Goal: Communication & Community: Answer question/provide support

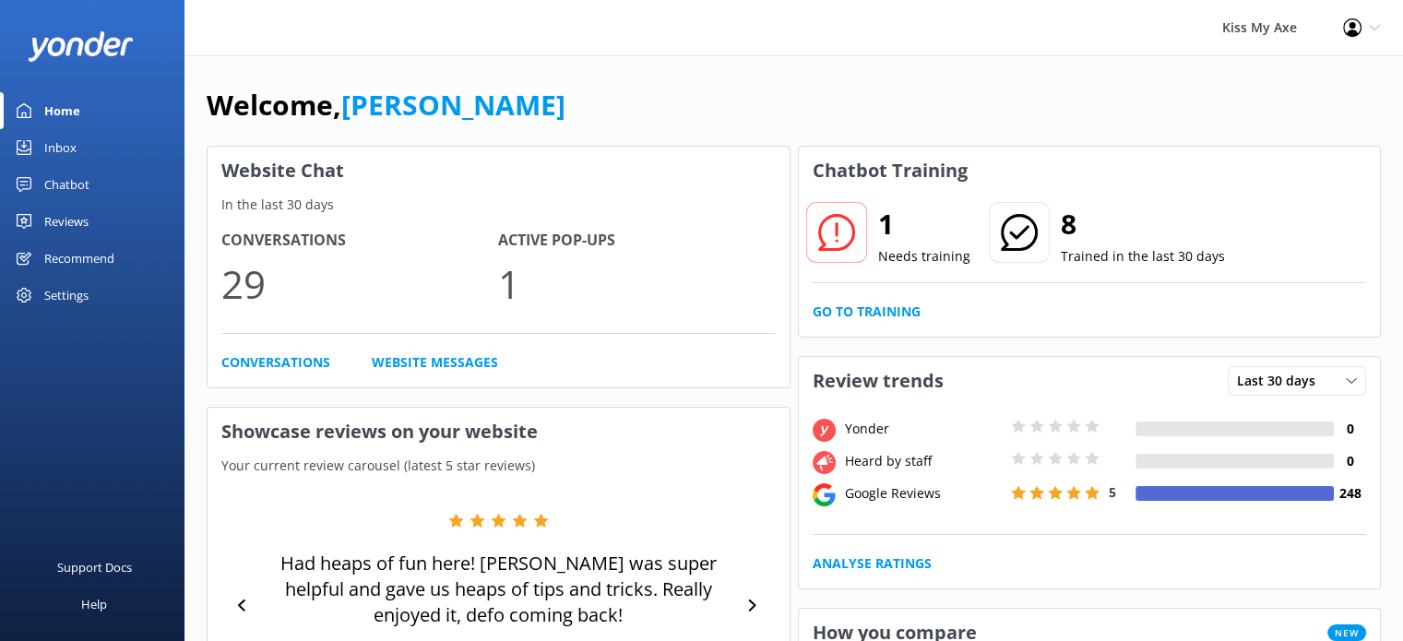
click at [71, 149] on div "Inbox" at bounding box center [60, 147] width 32 height 37
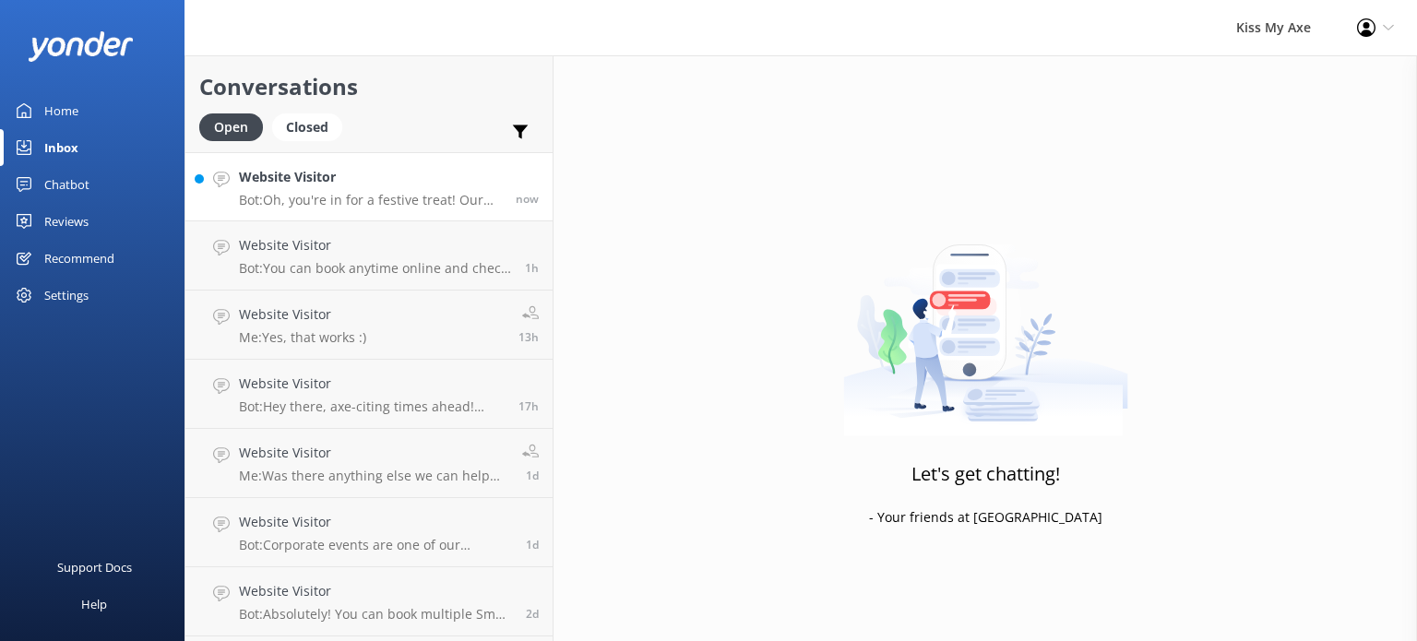
click at [324, 209] on link "Website Visitor Bot: Oh, you're in for a festive treat! Our Christmas parties a…" at bounding box center [368, 186] width 367 height 69
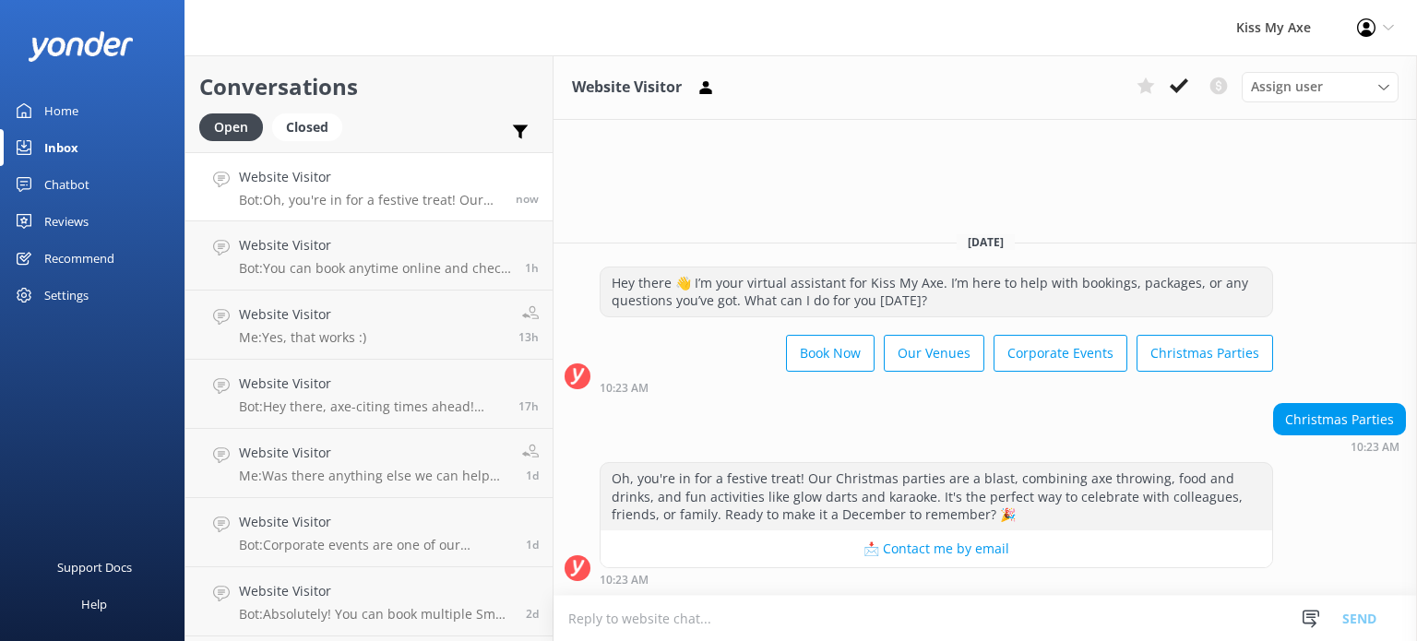
click at [904, 611] on textarea at bounding box center [984, 618] width 863 height 45
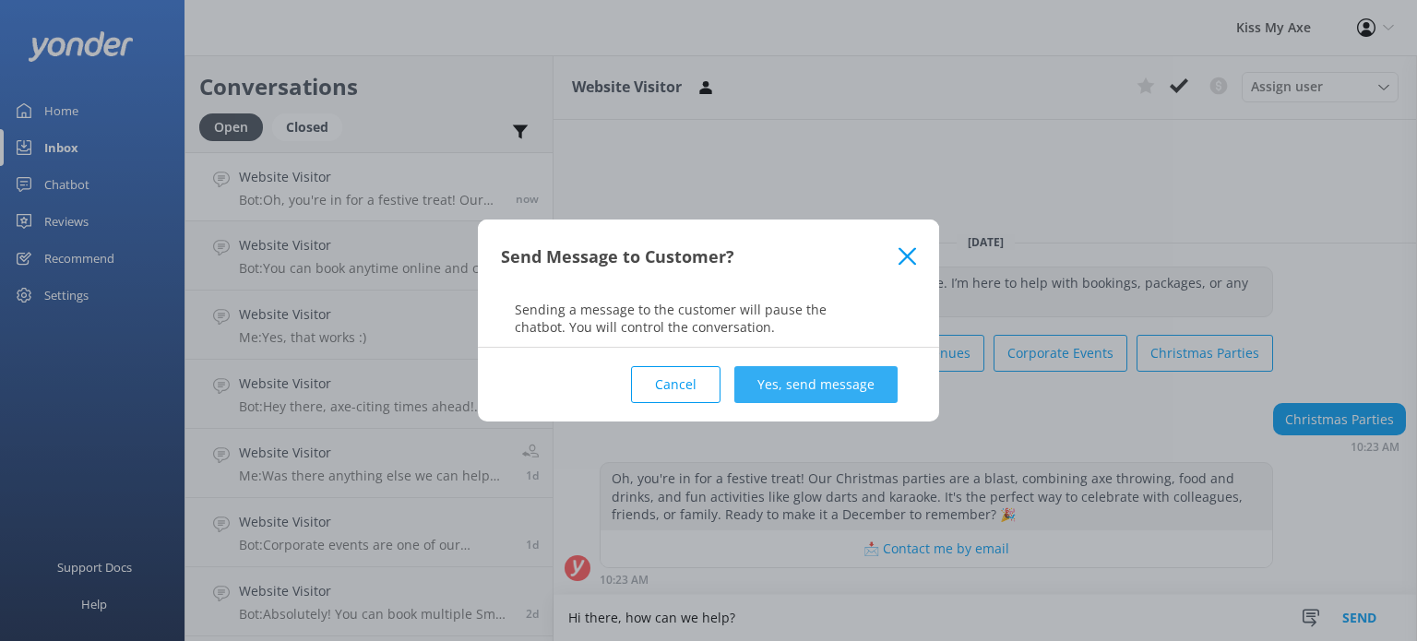
type textarea "Hi there, how can we help?"
click at [804, 396] on button "Yes, send message" at bounding box center [815, 384] width 163 height 37
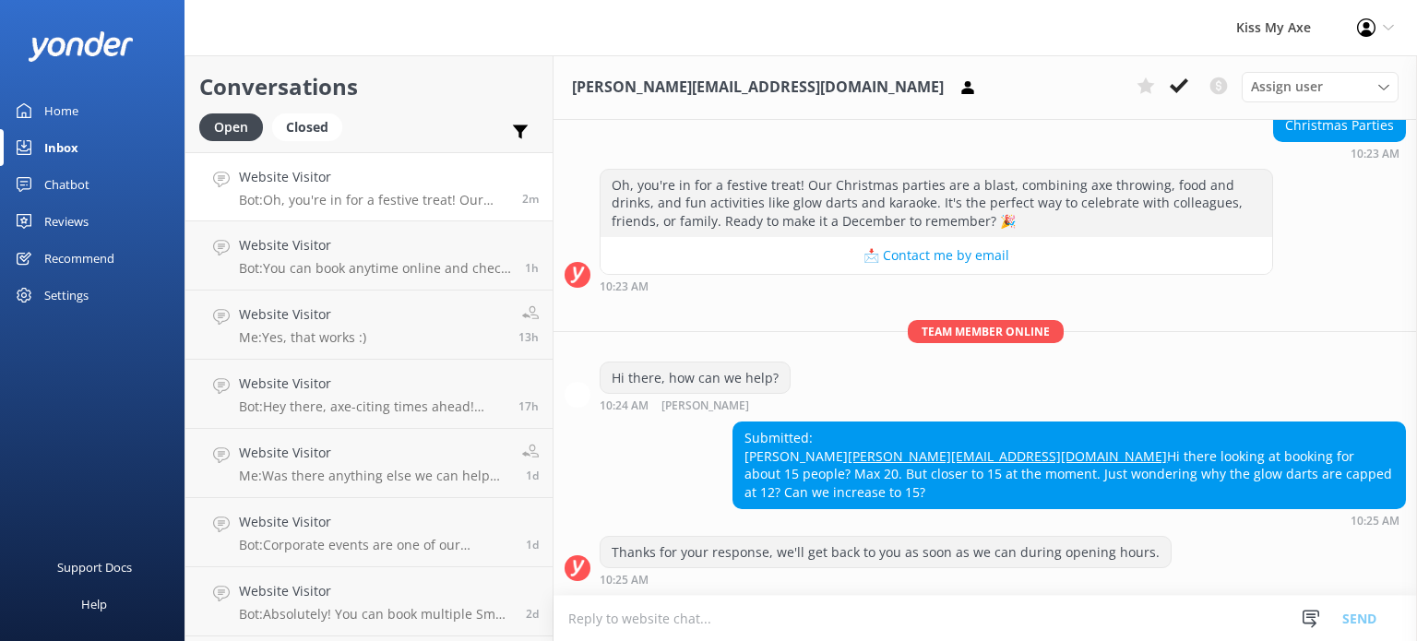
scroll to position [210, 0]
click at [886, 619] on textarea at bounding box center [984, 618] width 863 height 45
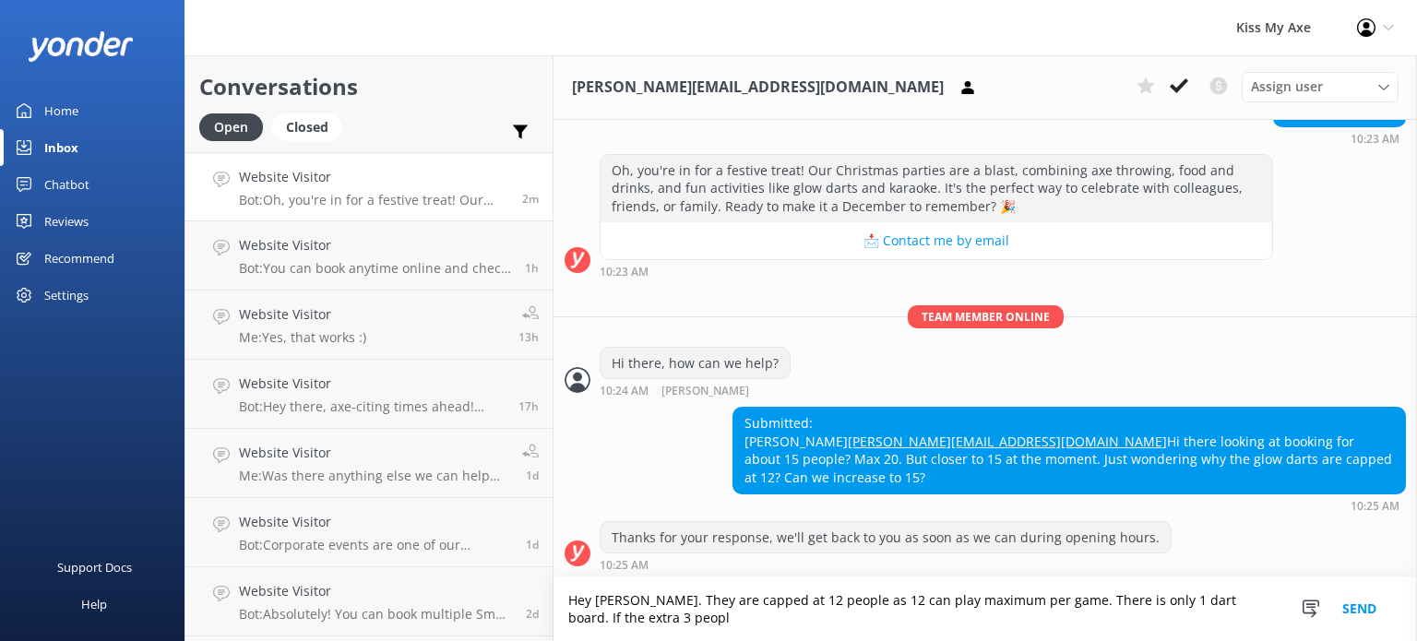
scroll to position [229, 0]
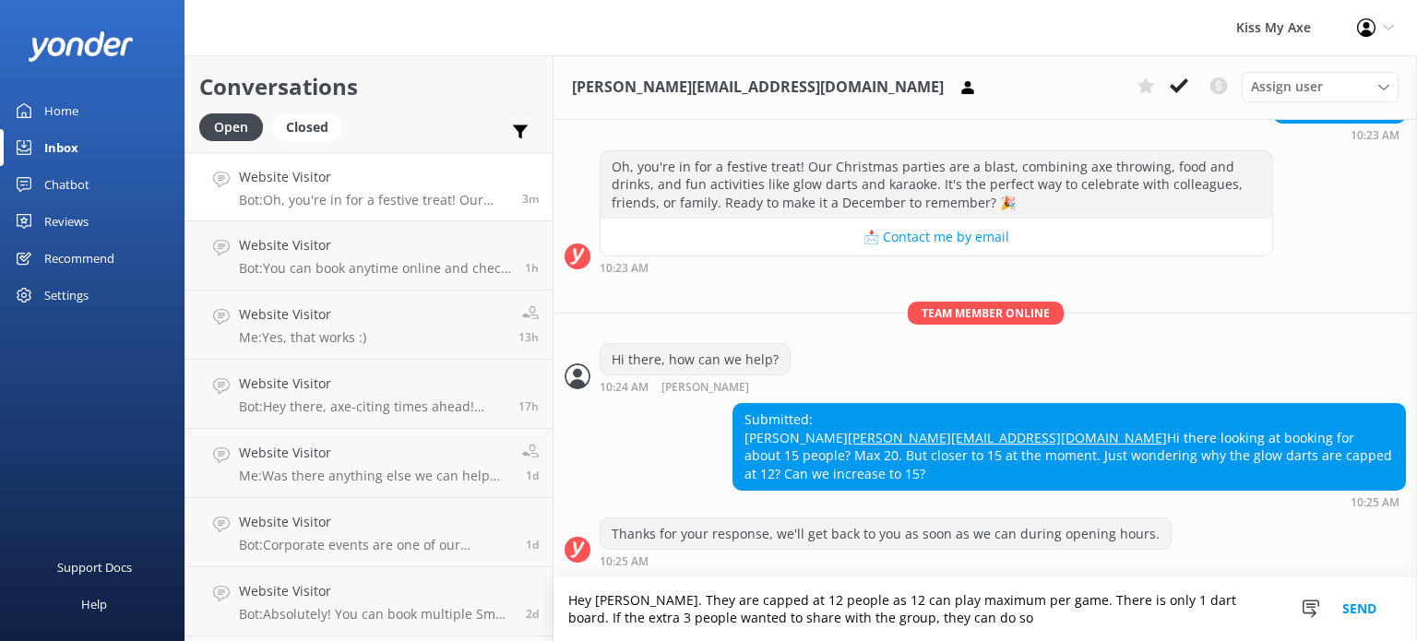
click at [924, 623] on textarea "Hey [PERSON_NAME]. They are capped at 12 people as 12 can play maximum per game…" at bounding box center [984, 609] width 863 height 64
type textarea "Hey [PERSON_NAME]. They are capped at 12 people as 12 can play maximum per game…"
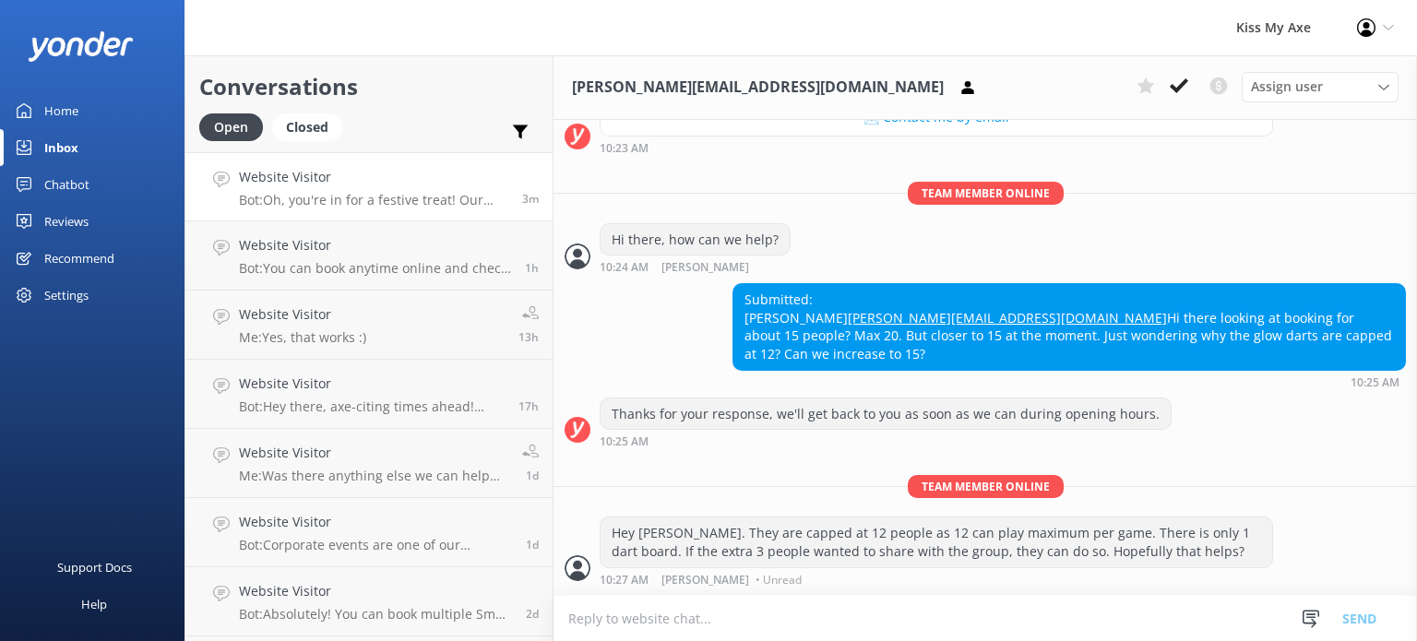
scroll to position [348, 0]
drag, startPoint x: 907, startPoint y: 318, endPoint x: 742, endPoint y: 311, distance: 165.3
click at [742, 311] on div "Submitted: [PERSON_NAME] [PERSON_NAME][EMAIL_ADDRESS][DOMAIN_NAME] Hi there loo…" at bounding box center [1069, 326] width 672 height 85
copy link "[PERSON_NAME][EMAIL_ADDRESS][DOMAIN_NAME]"
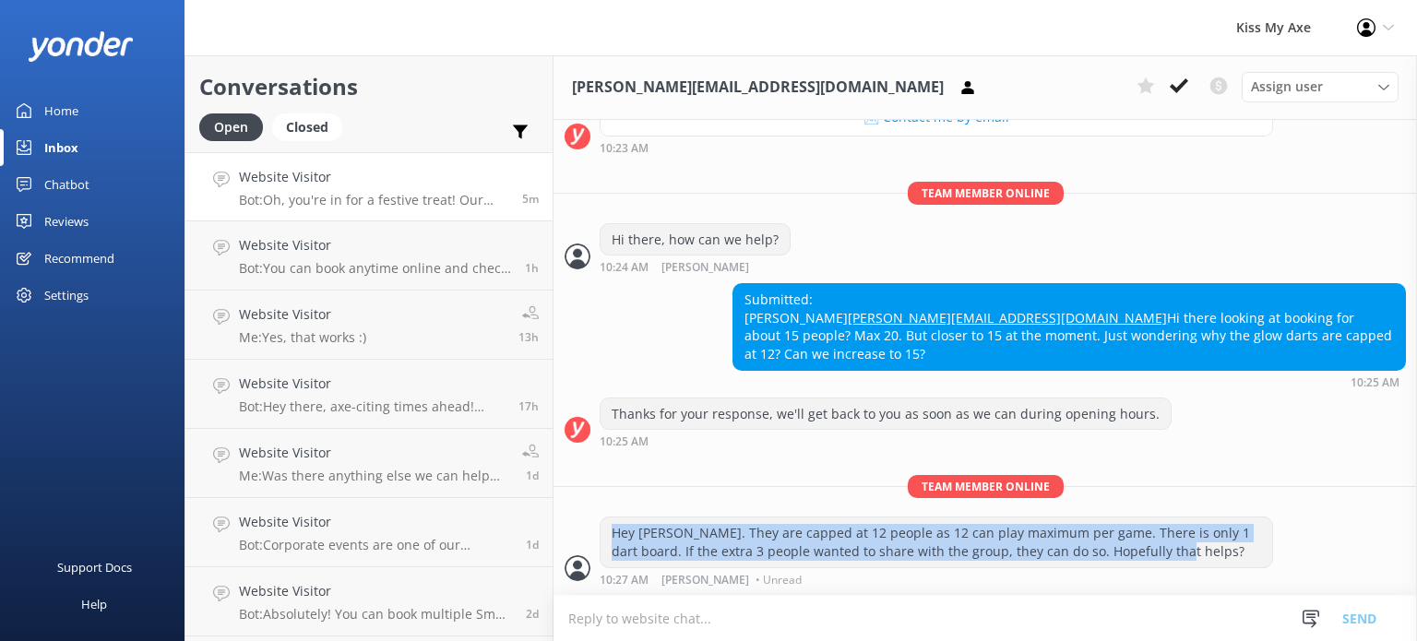
drag, startPoint x: 1168, startPoint y: 554, endPoint x: 608, endPoint y: 538, distance: 560.2
click at [608, 538] on div "Hey [PERSON_NAME]. They are capped at 12 people as 12 can play maximum per game…" at bounding box center [937, 542] width 672 height 49
drag, startPoint x: 1121, startPoint y: 353, endPoint x: 738, endPoint y: 279, distance: 390.0
click at [738, 284] on div "Submitted: [PERSON_NAME] [PERSON_NAME][EMAIL_ADDRESS][DOMAIN_NAME] Hi there loo…" at bounding box center [1069, 326] width 672 height 85
copy div "Submitted: [PERSON_NAME] [PERSON_NAME][EMAIL_ADDRESS][DOMAIN_NAME] Hi there loo…"
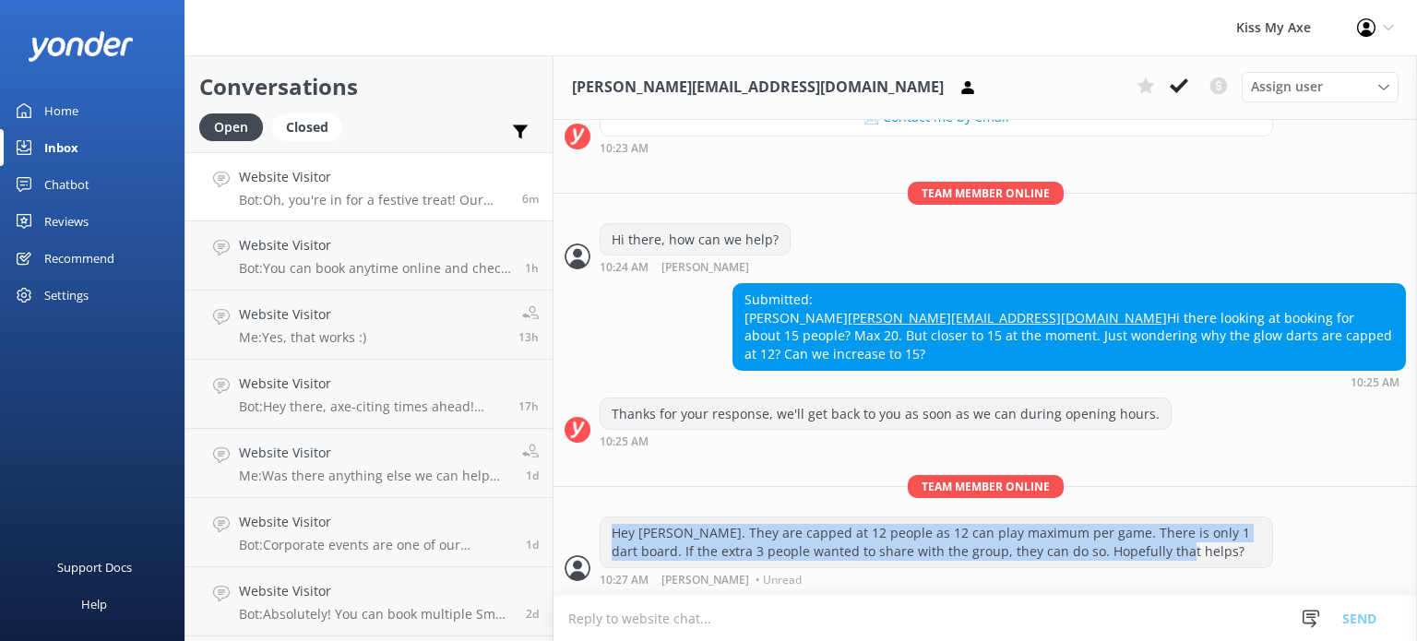
drag, startPoint x: 1160, startPoint y: 550, endPoint x: 606, endPoint y: 536, distance: 553.7
click at [606, 536] on div "Hey [PERSON_NAME]. They are capped at 12 people as 12 can play maximum per game…" at bounding box center [937, 542] width 672 height 49
copy div "Hey [PERSON_NAME]. They are capped at 12 people as 12 can play maximum per game…"
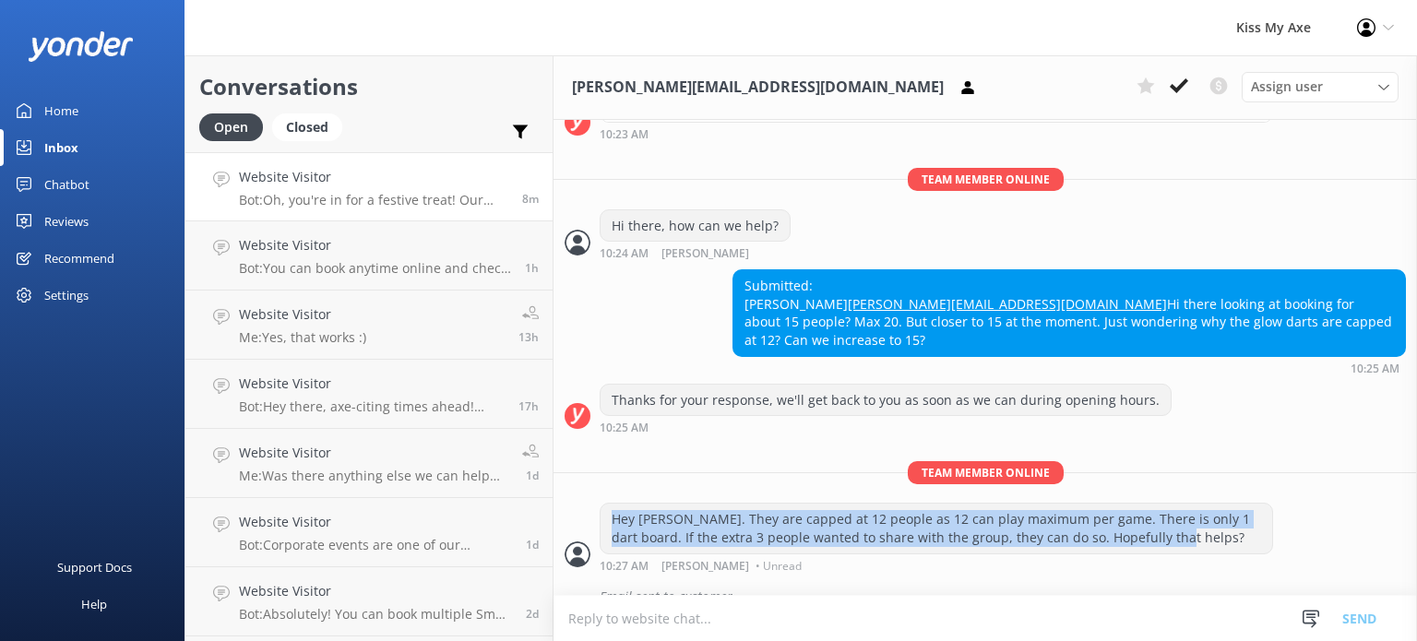
scroll to position [388, 0]
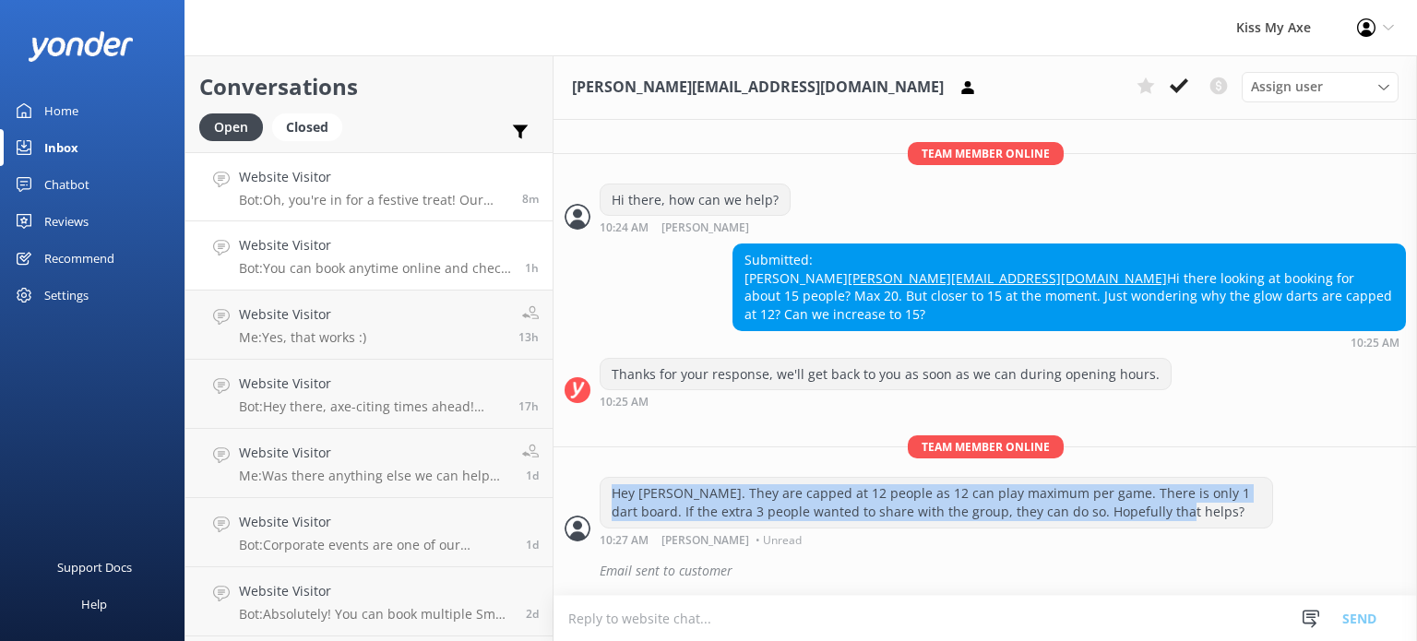
click at [269, 271] on p "Bot: You can book anytime online and check live availability! Just click BOOK N…" at bounding box center [375, 268] width 272 height 17
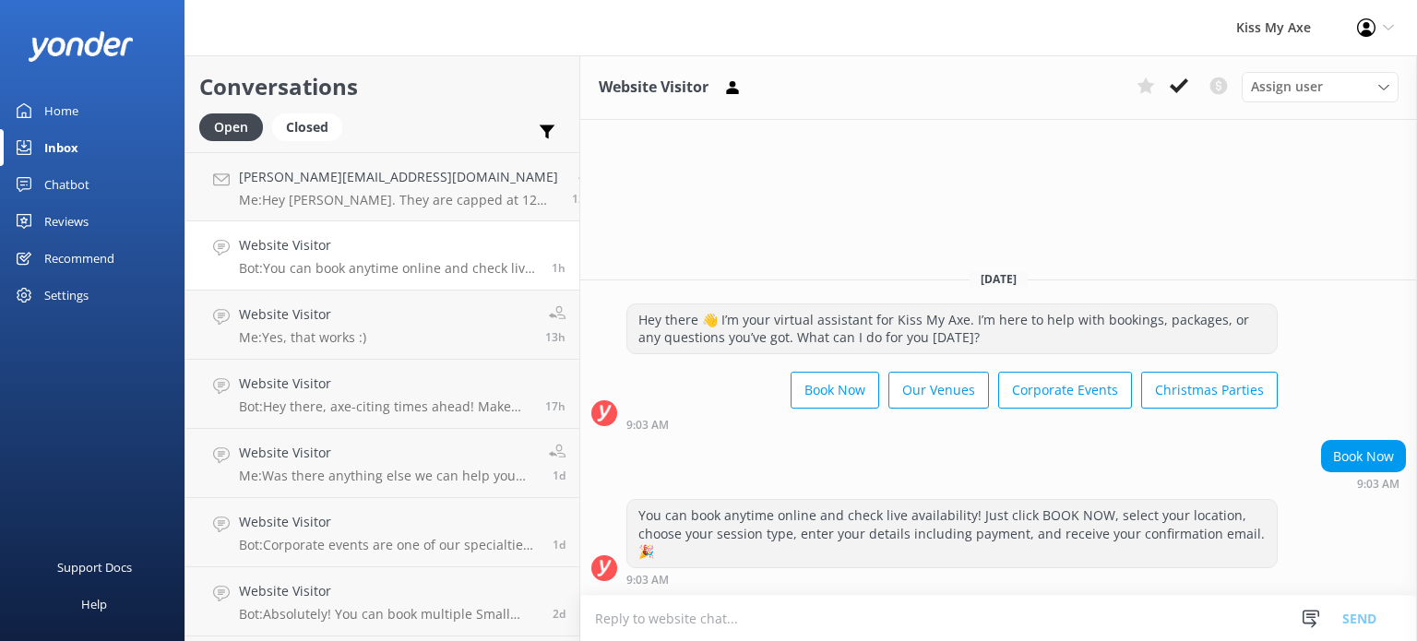
click at [65, 110] on div "Home" at bounding box center [61, 110] width 34 height 37
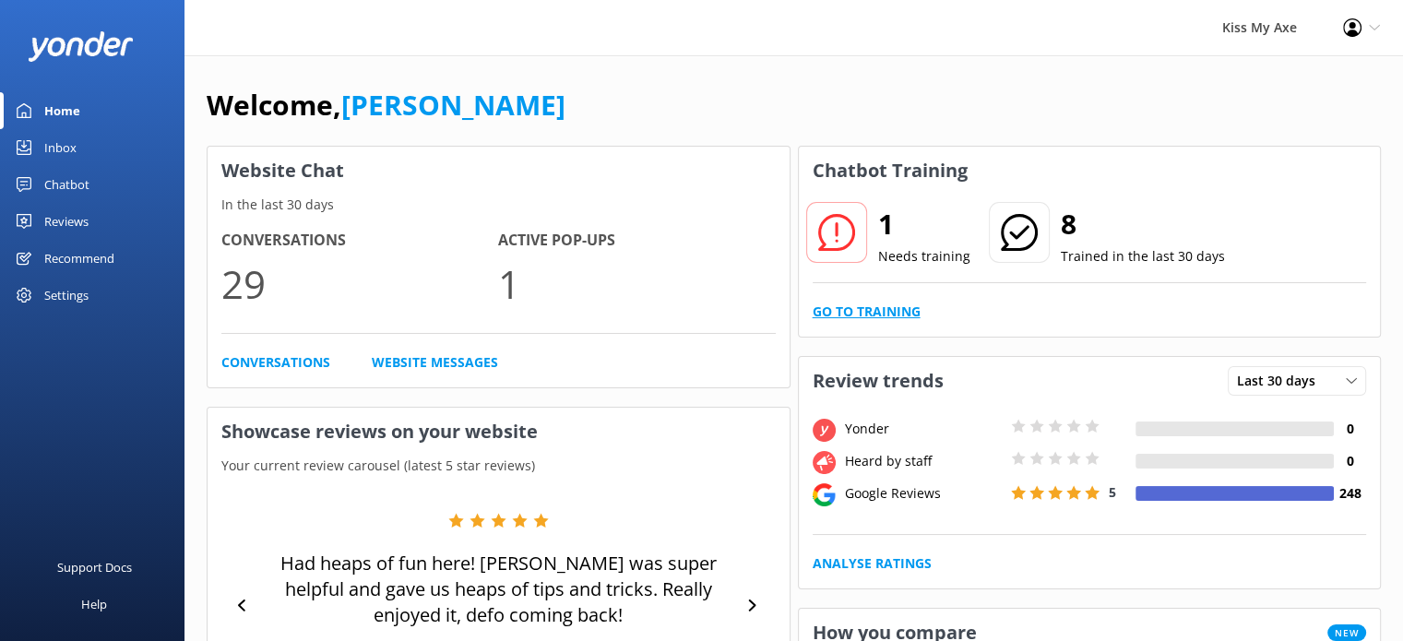
click at [863, 306] on link "Go to Training" at bounding box center [867, 312] width 108 height 20
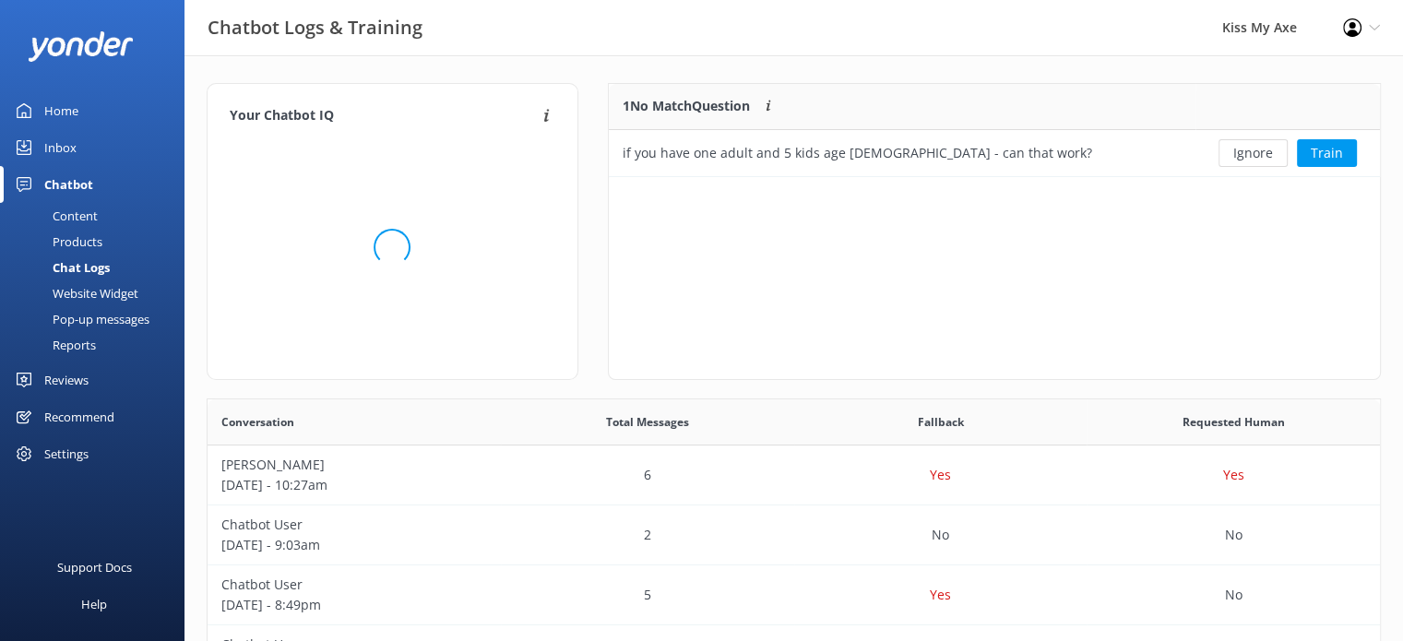
scroll to position [15, 15]
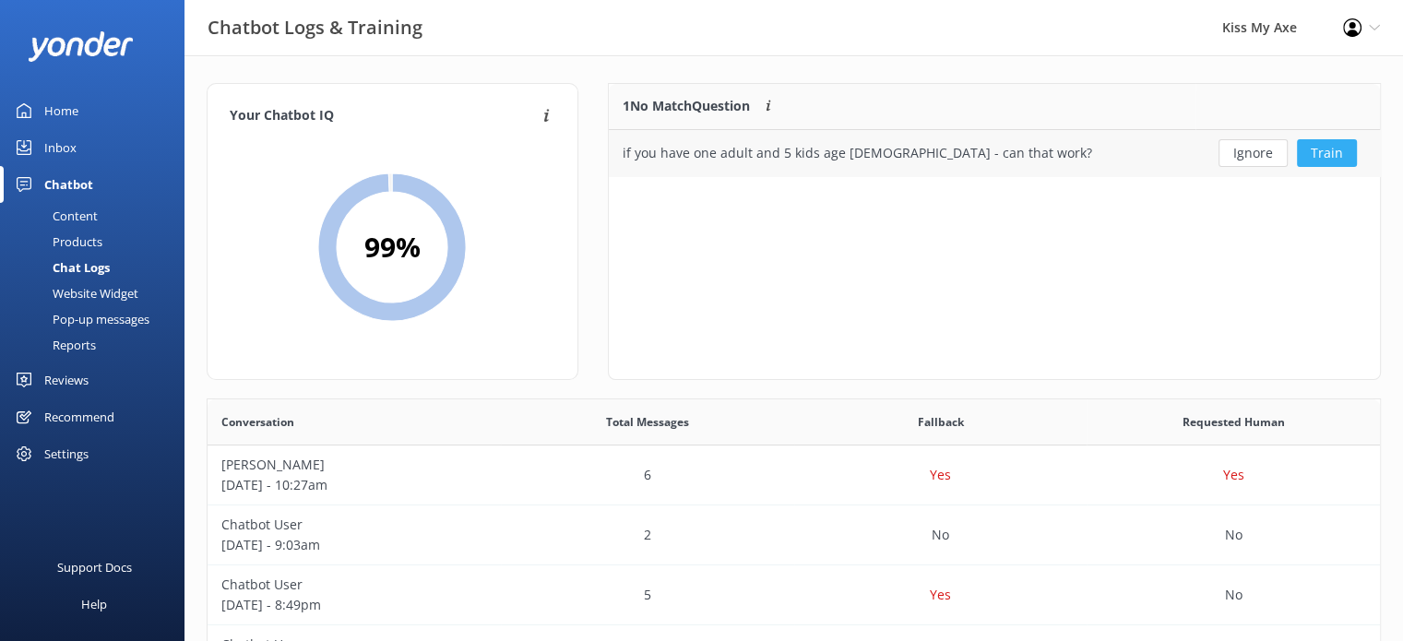
click at [1336, 153] on button "Train" at bounding box center [1327, 153] width 60 height 28
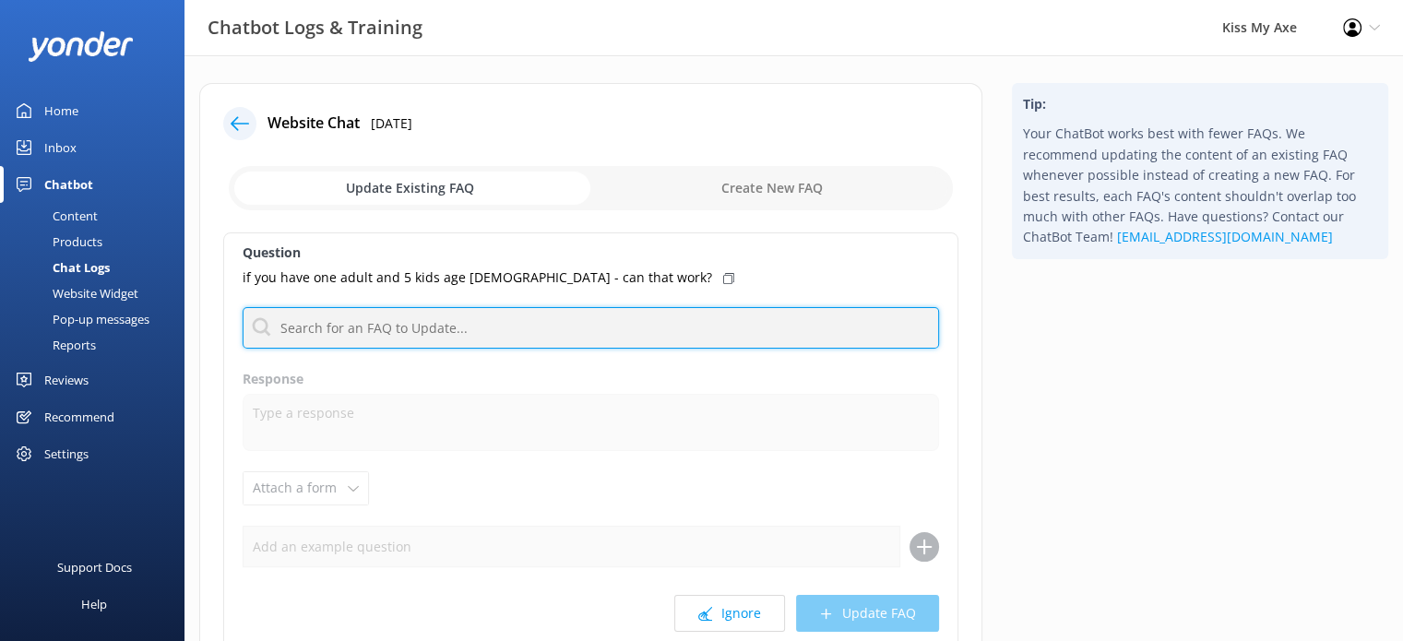
click at [472, 326] on input "text" at bounding box center [591, 328] width 696 height 42
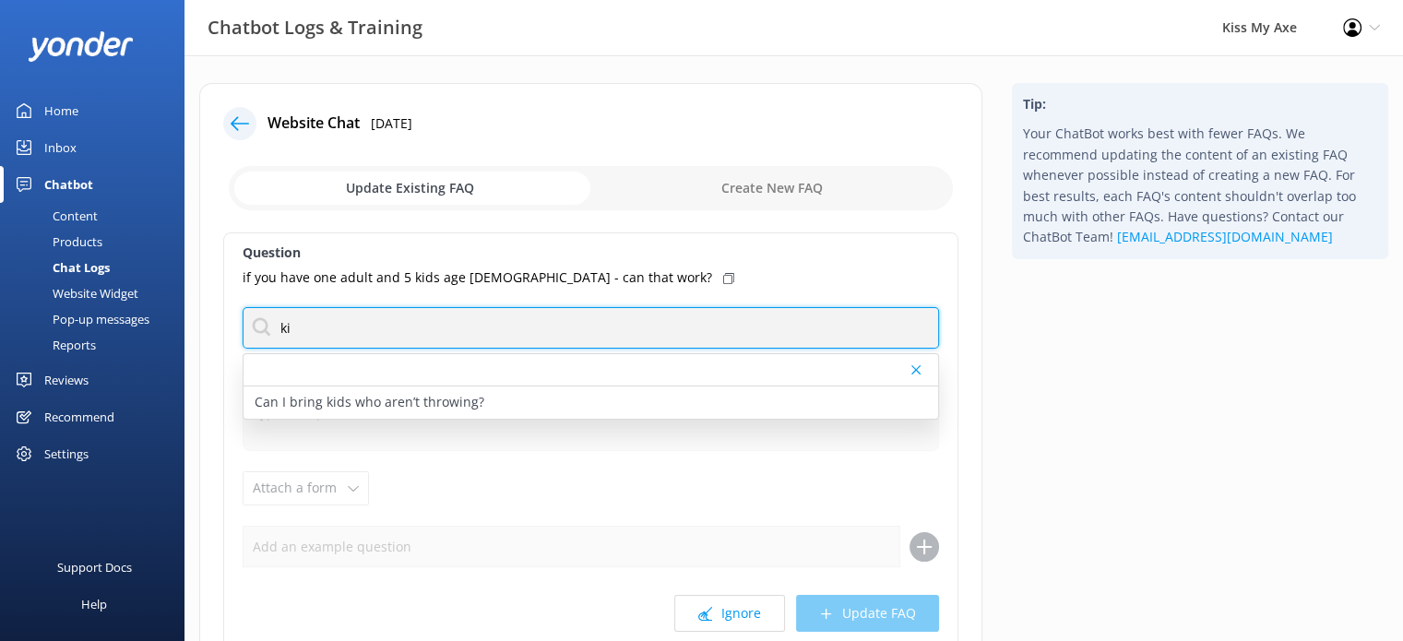
type input "k"
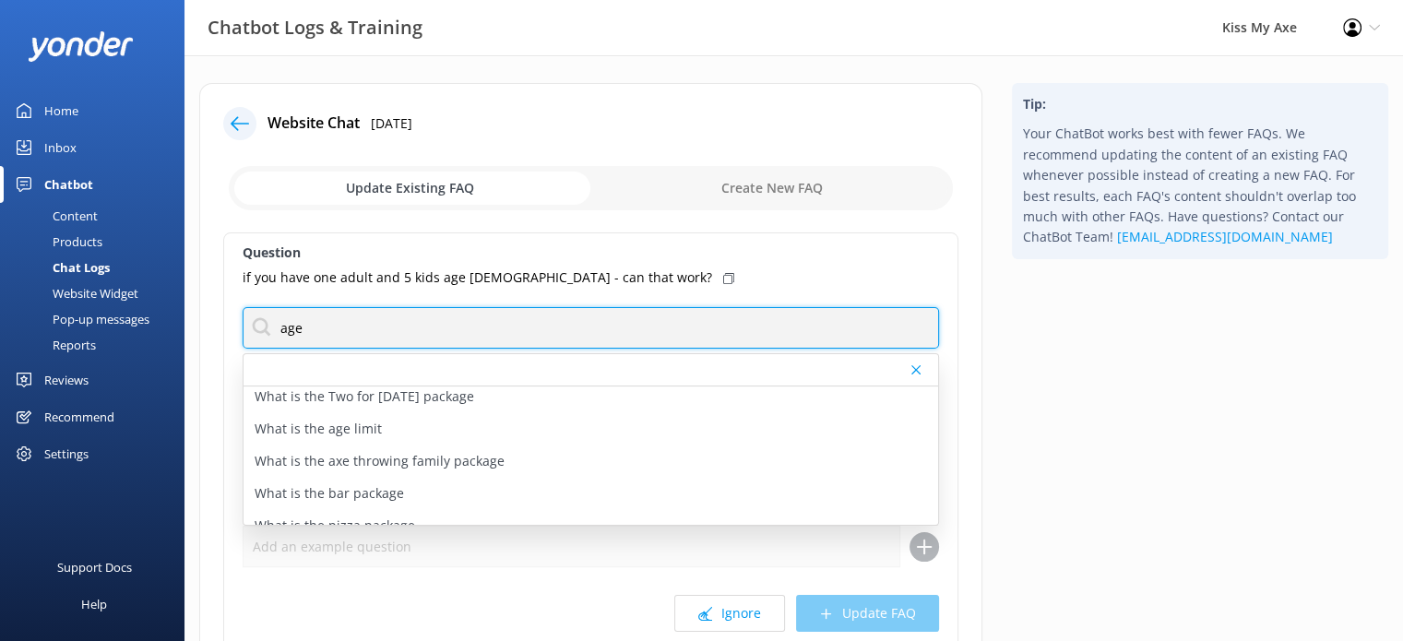
scroll to position [151, 0]
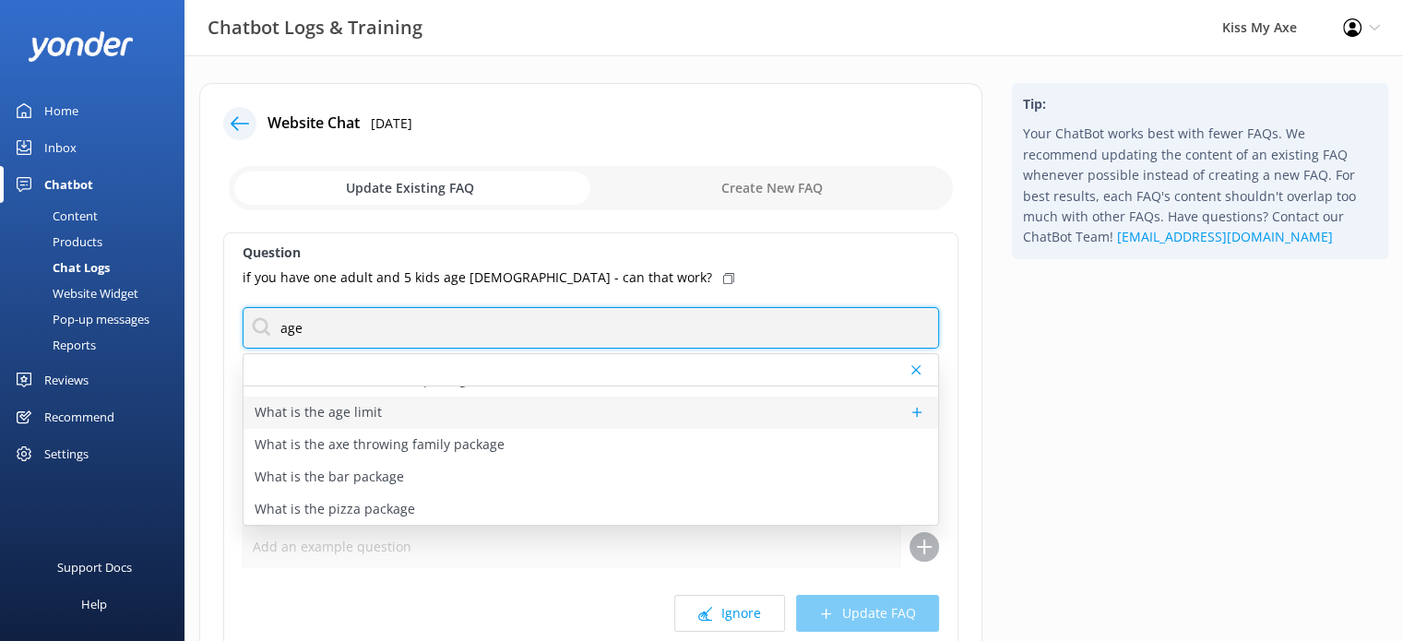
type input "age"
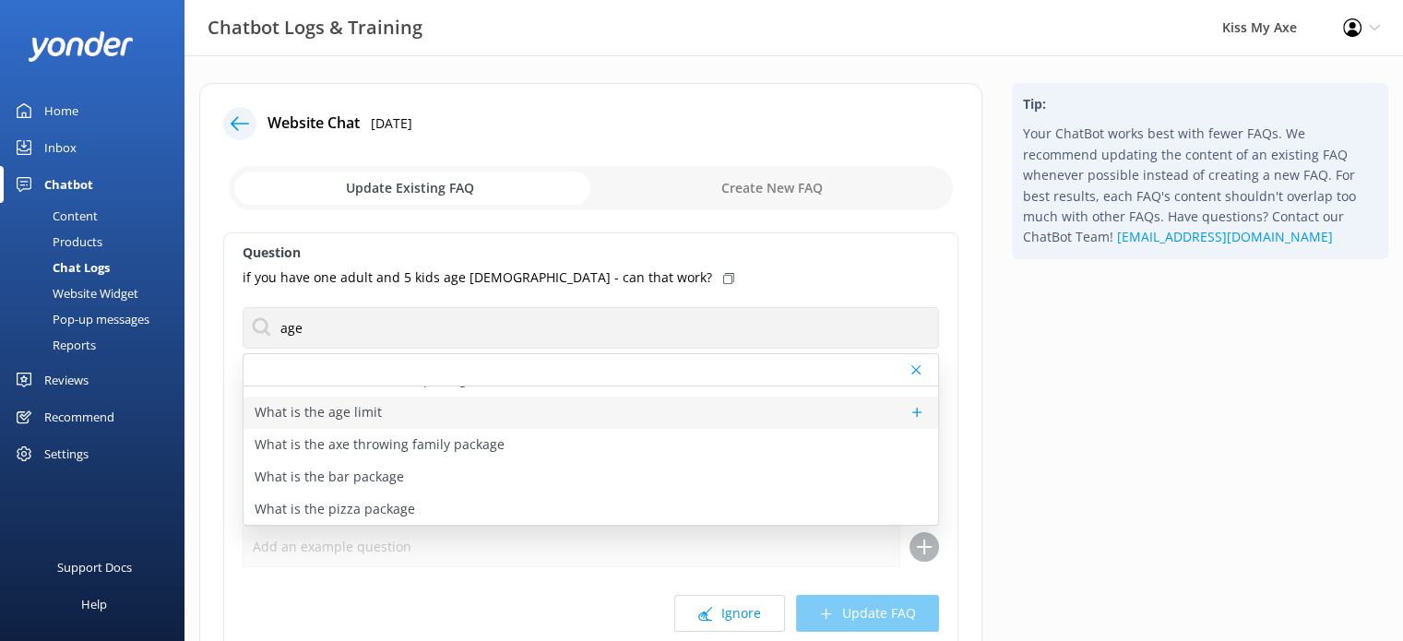
click at [350, 417] on p "What is the age limit" at bounding box center [318, 412] width 127 height 20
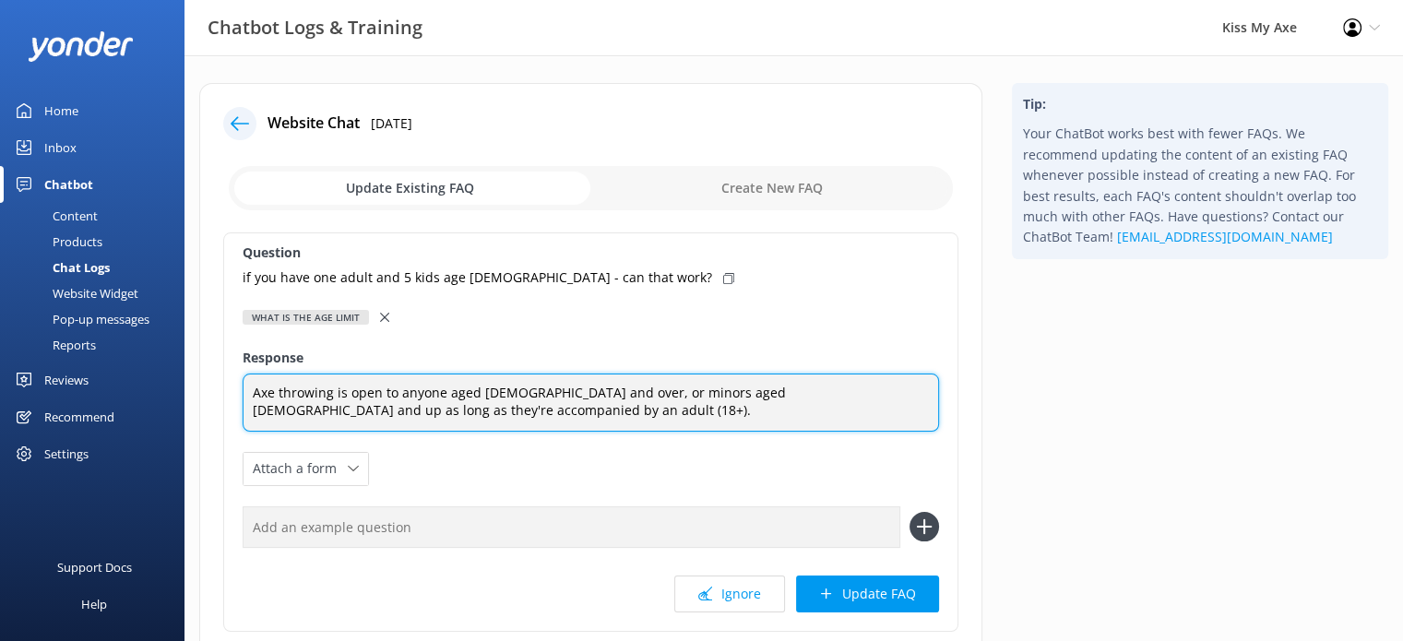
click at [396, 410] on textarea "Axe throwing is open to anyone aged [DEMOGRAPHIC_DATA] and over, or minors aged…" at bounding box center [591, 403] width 696 height 58
click at [779, 390] on textarea "Axe throwing is open to anyone aged [DEMOGRAPHIC_DATA] and over, or minors aged…" at bounding box center [591, 403] width 696 height 58
click at [529, 416] on textarea "Axe throwing is open to anyone aged [DEMOGRAPHIC_DATA] and over, or minors aged…" at bounding box center [591, 403] width 696 height 58
type textarea "Axe throwing is open to anyone aged [DEMOGRAPHIC_DATA] and over, or minors aged…"
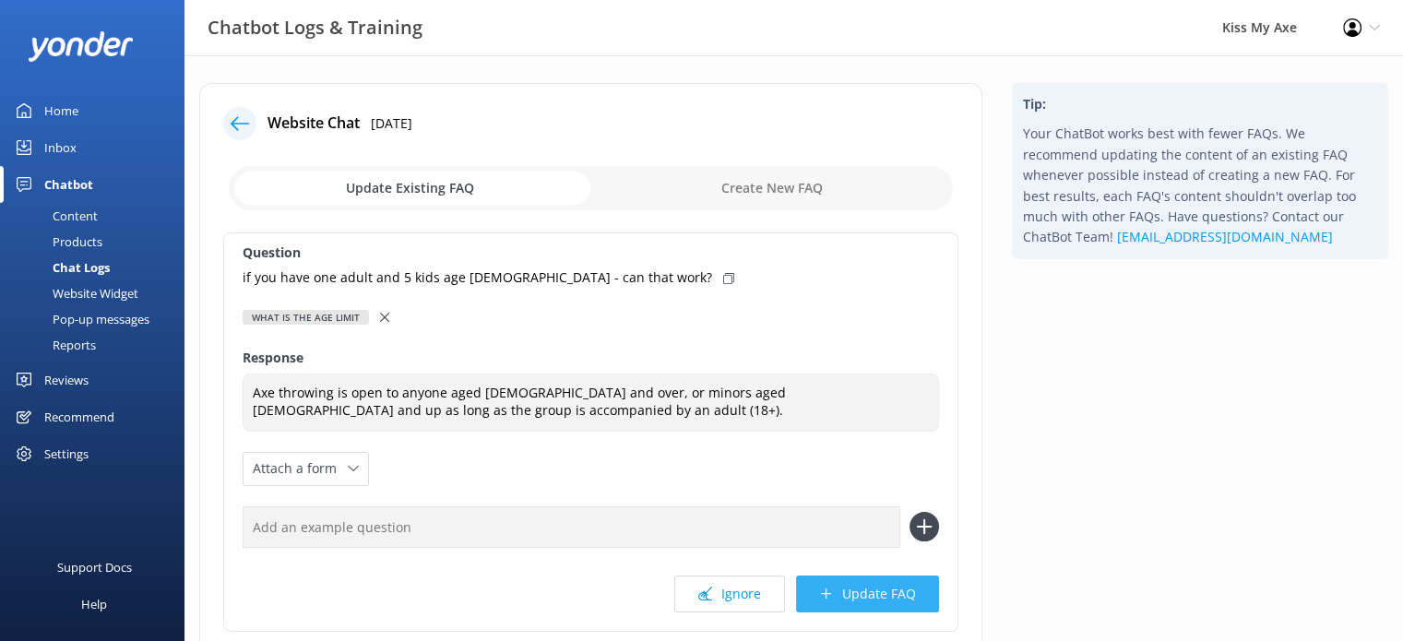
click at [853, 589] on button "Update FAQ" at bounding box center [867, 594] width 143 height 37
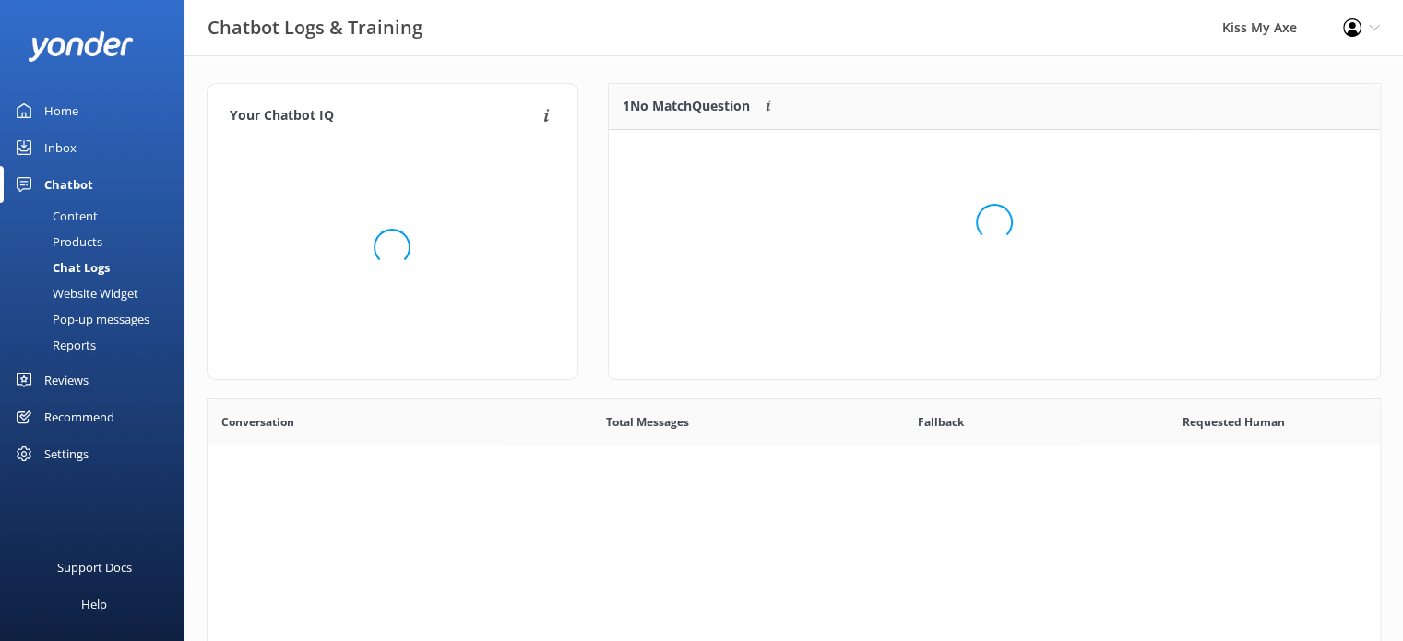
scroll to position [632, 1159]
